Goal: Task Accomplishment & Management: Manage account settings

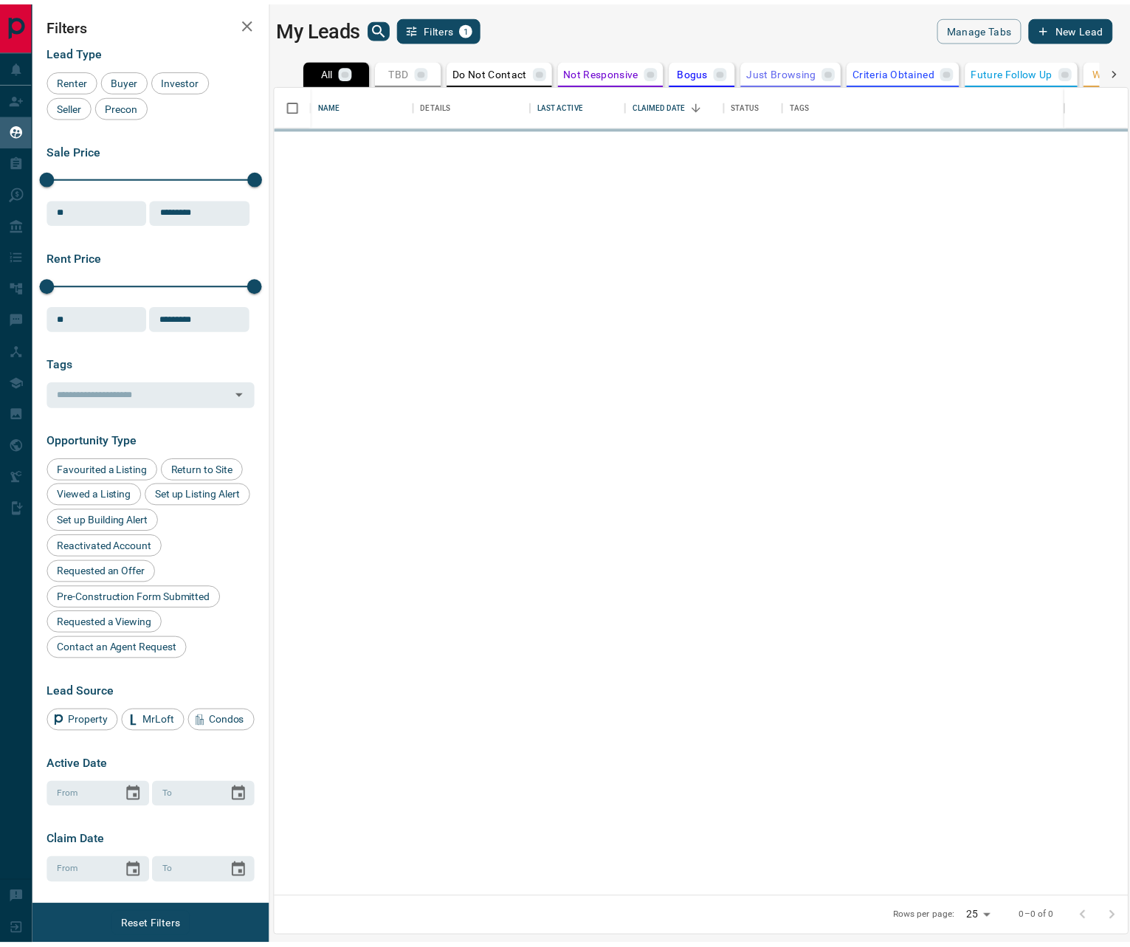
scroll to position [804, 851]
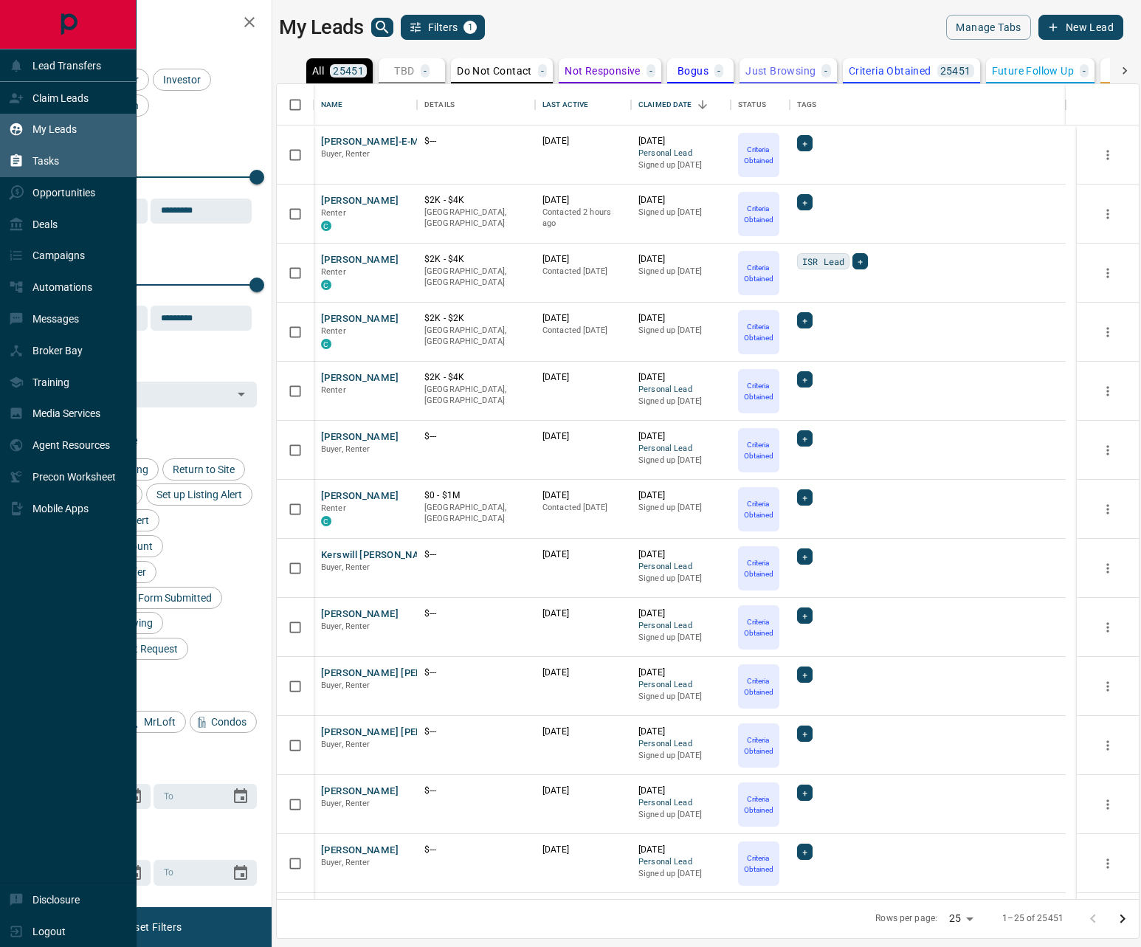
click at [28, 159] on div "Tasks" at bounding box center [34, 161] width 50 height 24
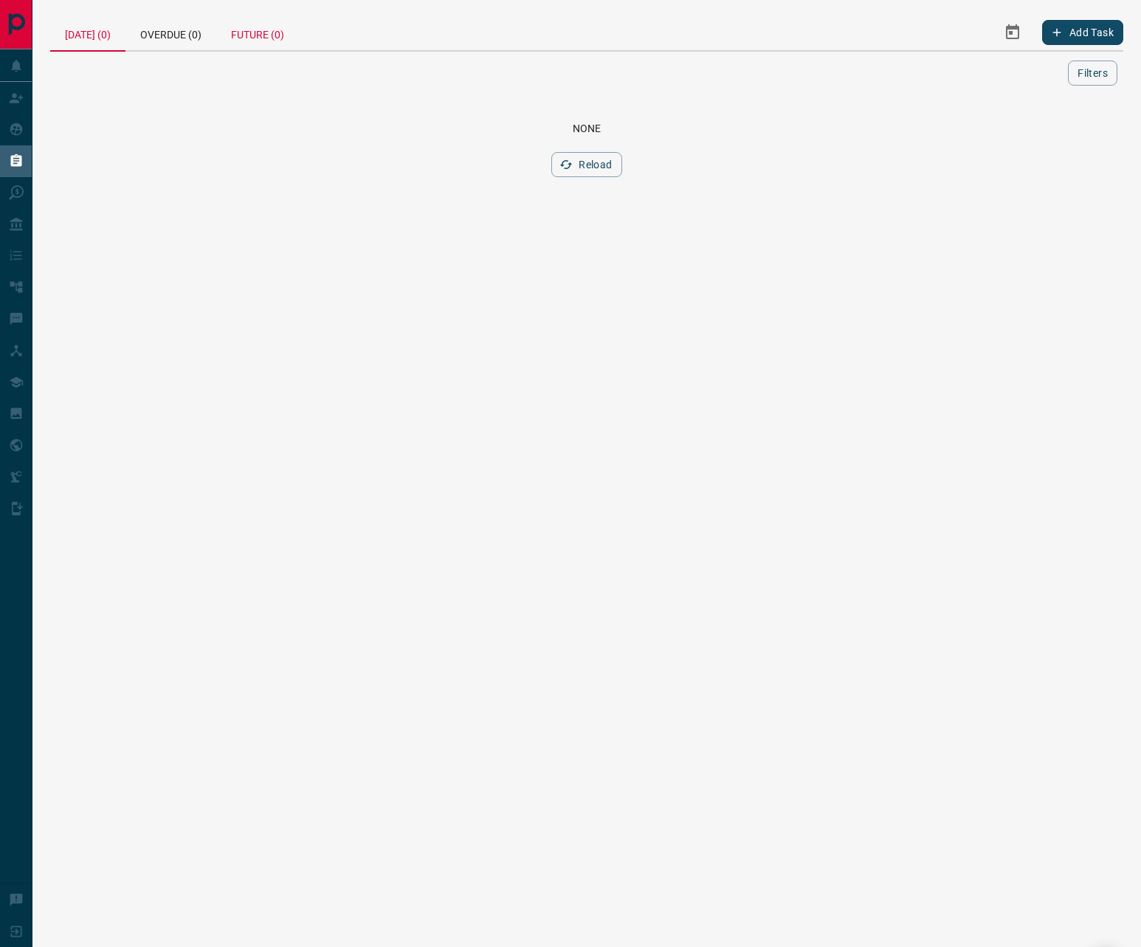
click at [268, 39] on div "Future (0)" at bounding box center [257, 32] width 83 height 35
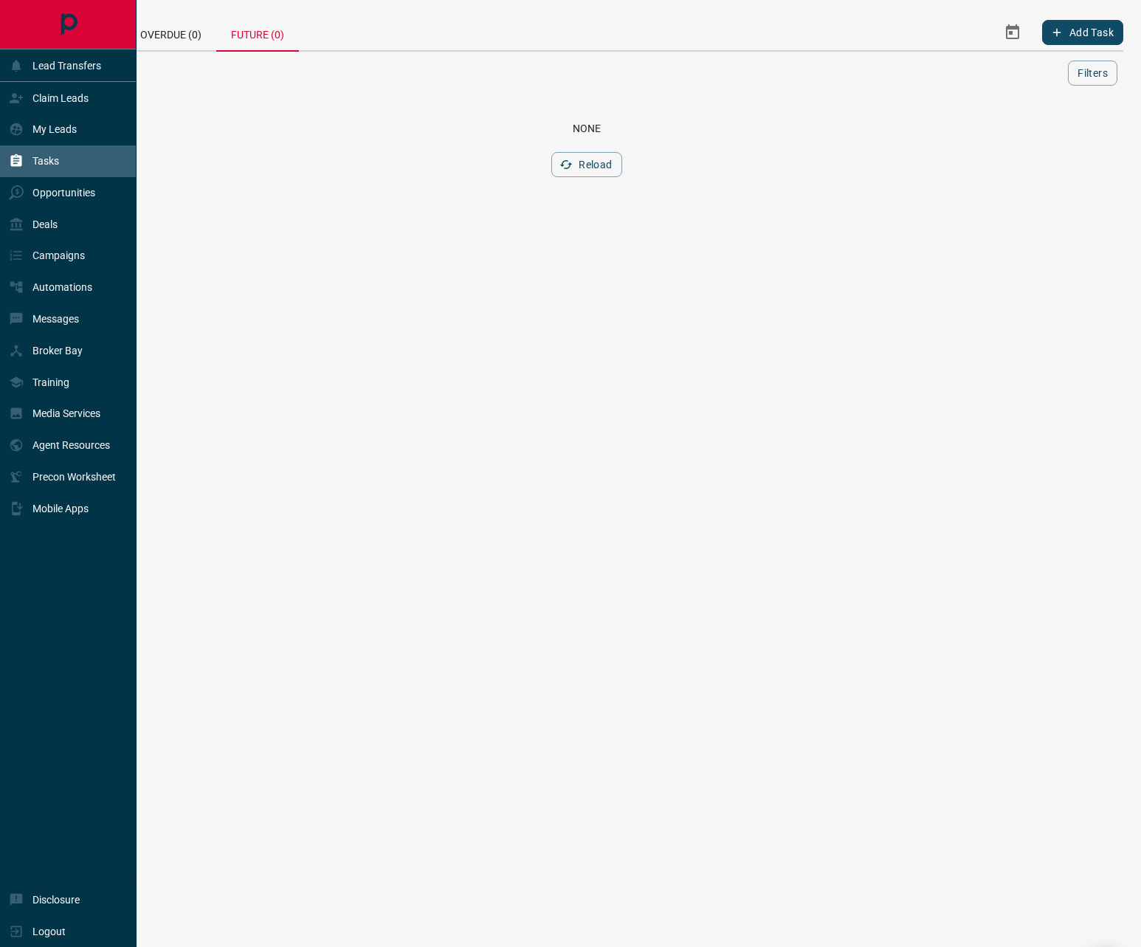
drag, startPoint x: 67, startPoint y: 178, endPoint x: 120, endPoint y: 171, distance: 53.5
click at [67, 179] on div "Opportunities" at bounding box center [68, 193] width 137 height 32
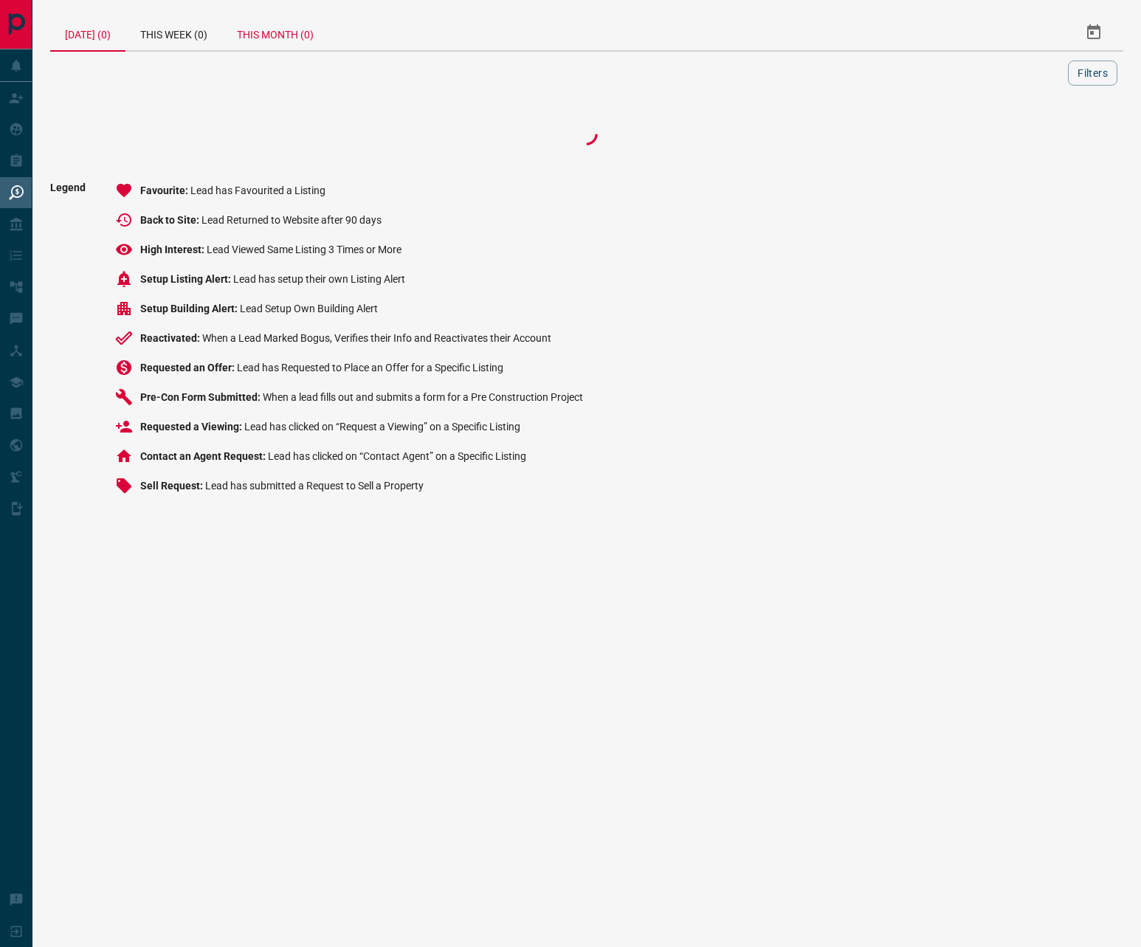
click at [289, 35] on div "This Month (0)" at bounding box center [275, 32] width 106 height 35
click at [1073, 66] on button "Filters" at bounding box center [1092, 73] width 49 height 25
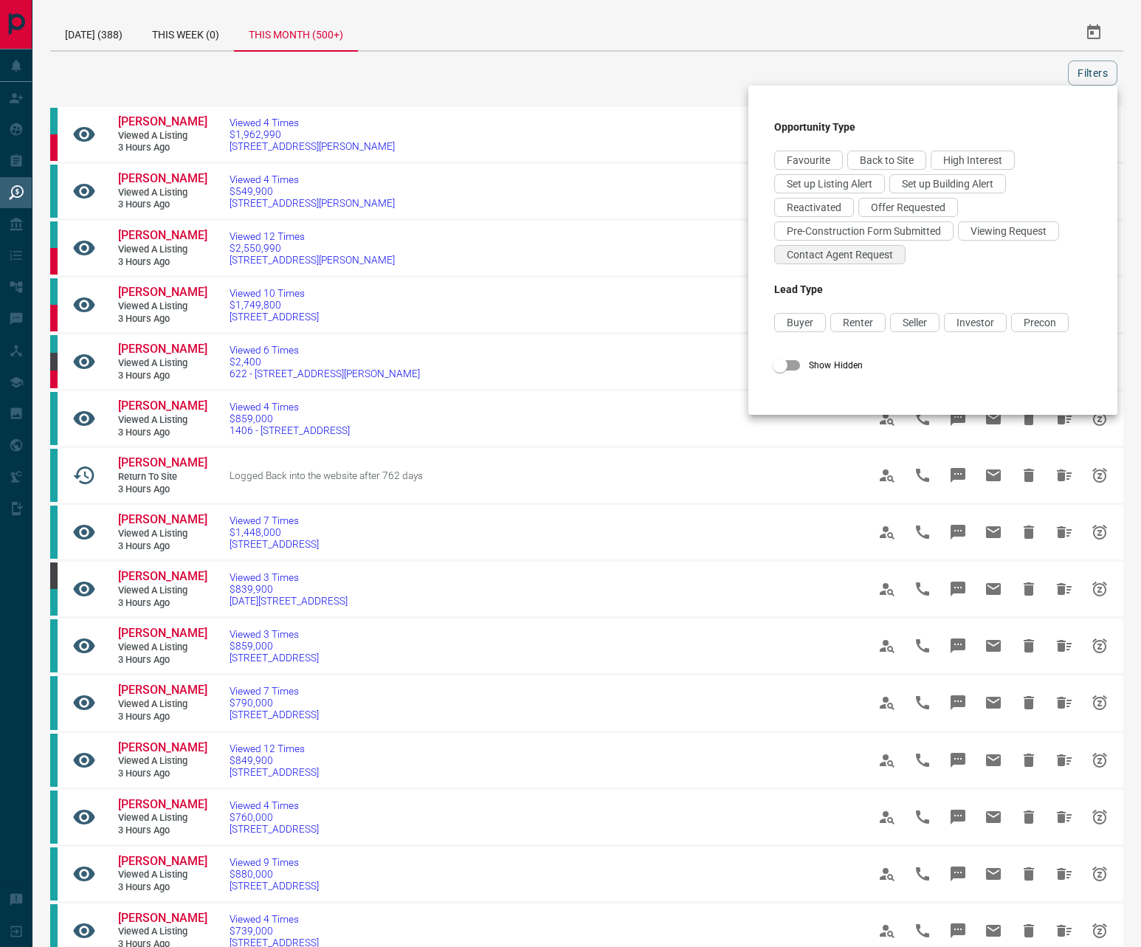
drag, startPoint x: 1006, startPoint y: 229, endPoint x: 878, endPoint y: 263, distance: 132.1
click at [1005, 229] on span "Viewing Request" at bounding box center [1008, 231] width 76 height 12
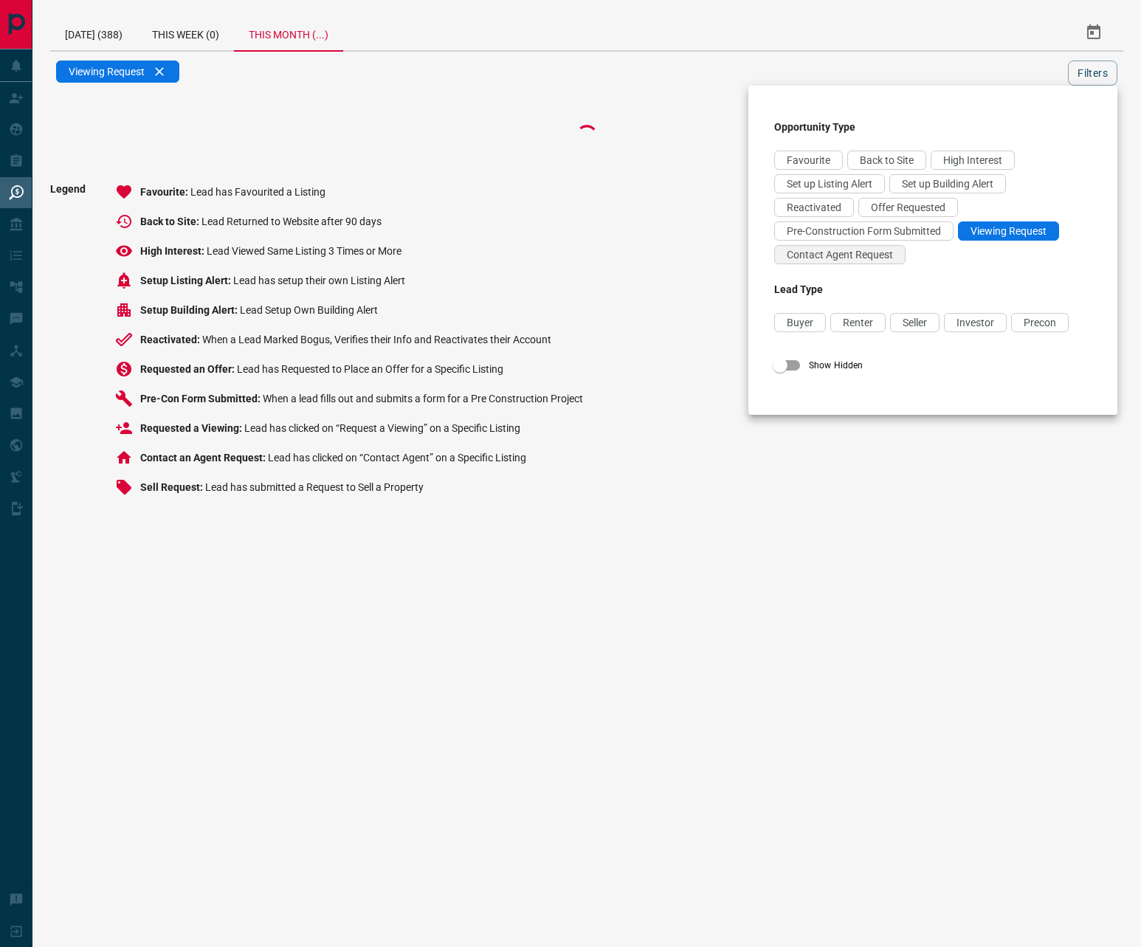
click at [846, 256] on span "Contact Agent Request" at bounding box center [840, 255] width 106 height 12
click at [910, 207] on span "Offer Requested" at bounding box center [908, 207] width 75 height 12
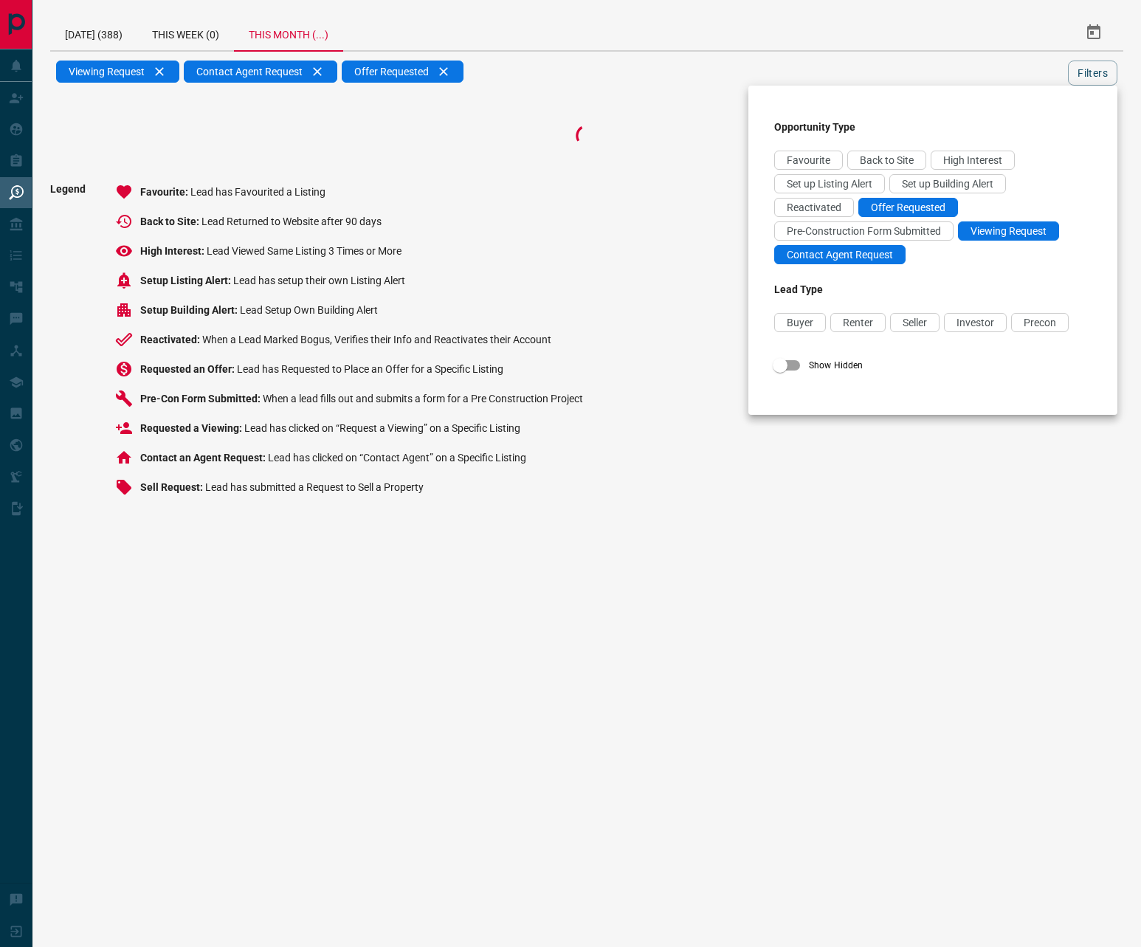
click at [1099, 74] on div at bounding box center [570, 473] width 1141 height 947
